Goal: Check status: Verify the current state of an ongoing process or item

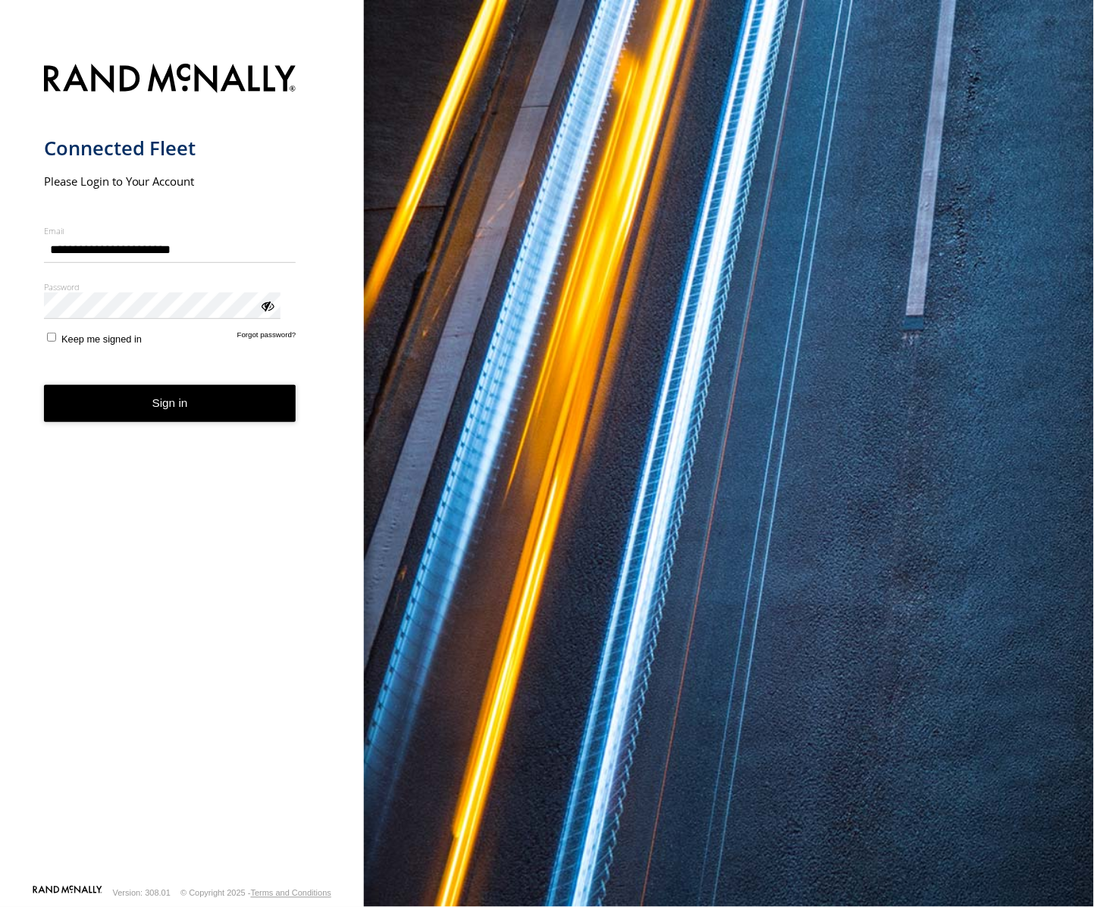
click at [149, 385] on button "Sign in" at bounding box center [170, 403] width 252 height 37
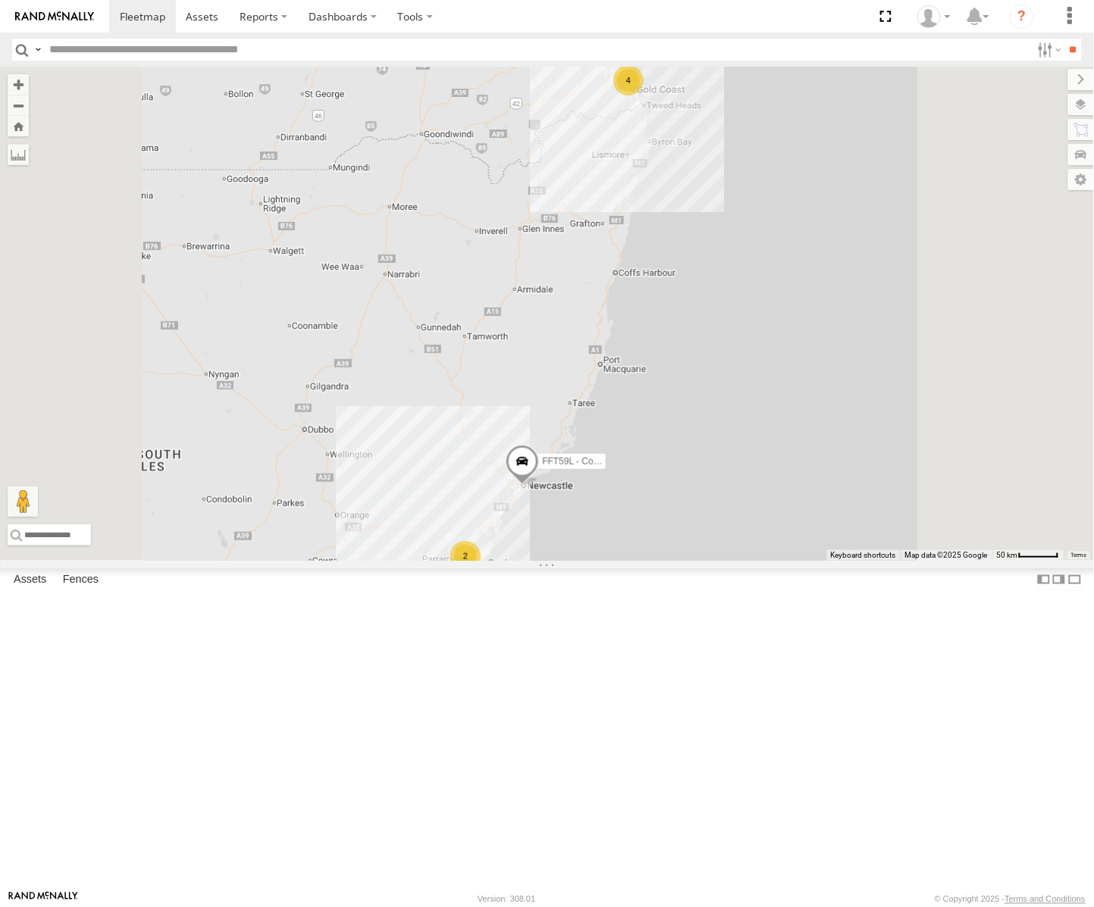
click at [0, 0] on div "[PERSON_NAME] - Yellow [GEOGRAPHIC_DATA] Boundary Rd [GEOGRAPHIC_DATA] -27.5716…" at bounding box center [0, 0] width 0 height 0
click at [0, 0] on div "[GEOGRAPHIC_DATA]" at bounding box center [0, 0] width 0 height 0
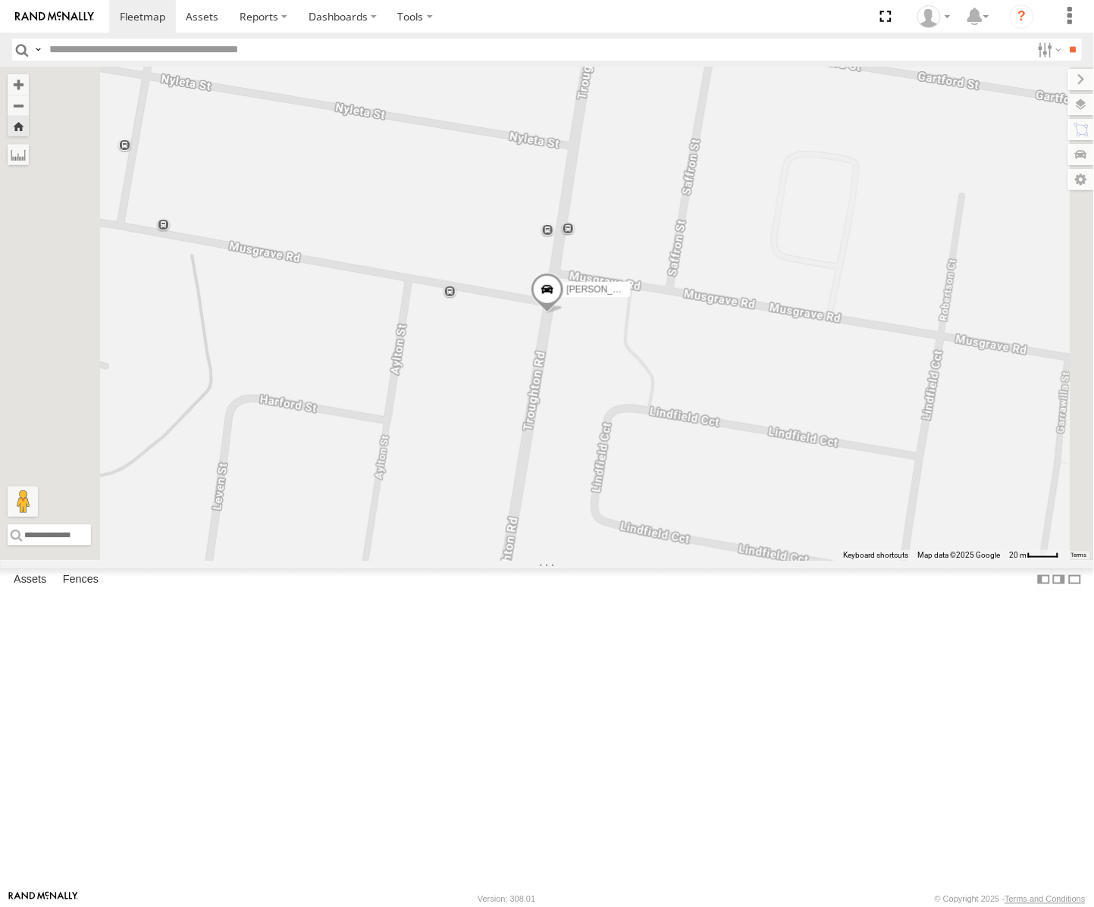
click at [563, 314] on span at bounding box center [546, 293] width 33 height 41
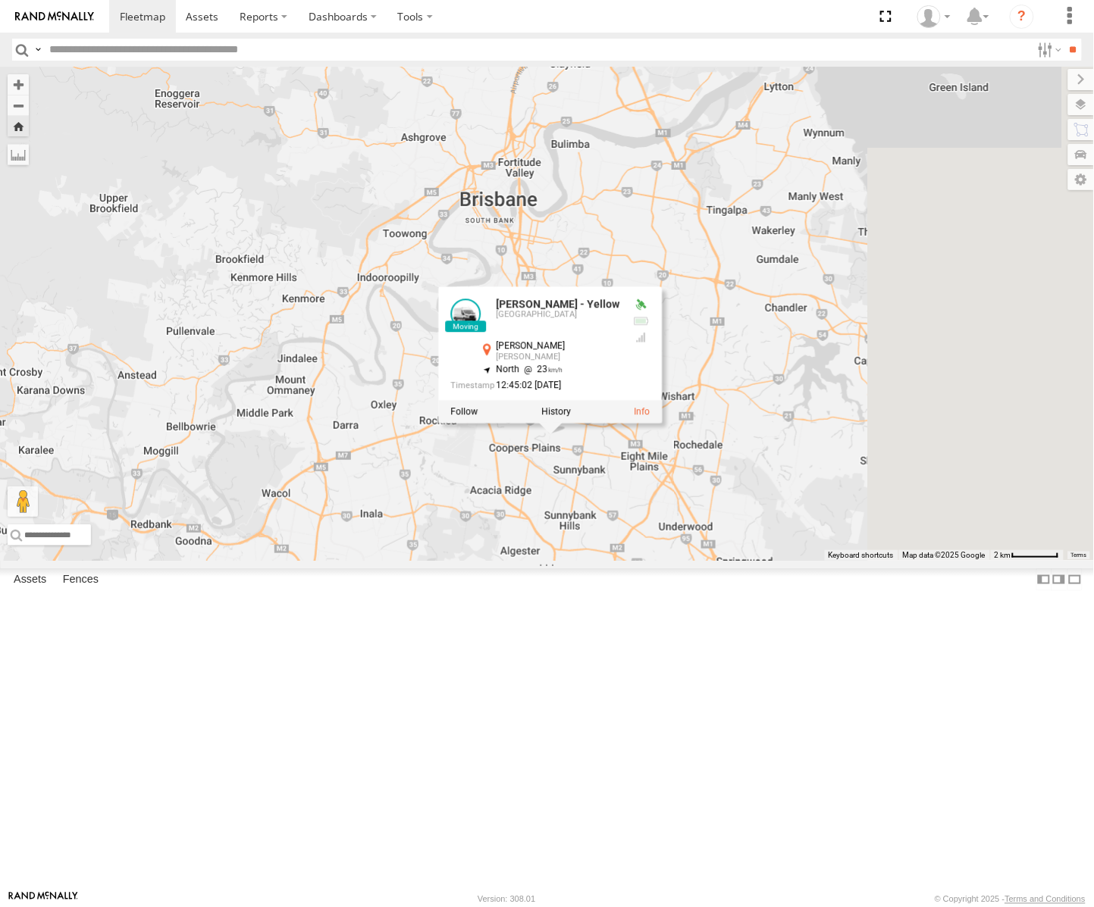
drag, startPoint x: 840, startPoint y: 592, endPoint x: 741, endPoint y: 646, distance: 112.3
click at [741, 561] on div "[PERSON_NAME] - Yellow [PERSON_NAME] - Yellow Brisbane [PERSON_NAME] [PERSON_NA…" at bounding box center [547, 314] width 1094 height 494
